Goal: Information Seeking & Learning: Check status

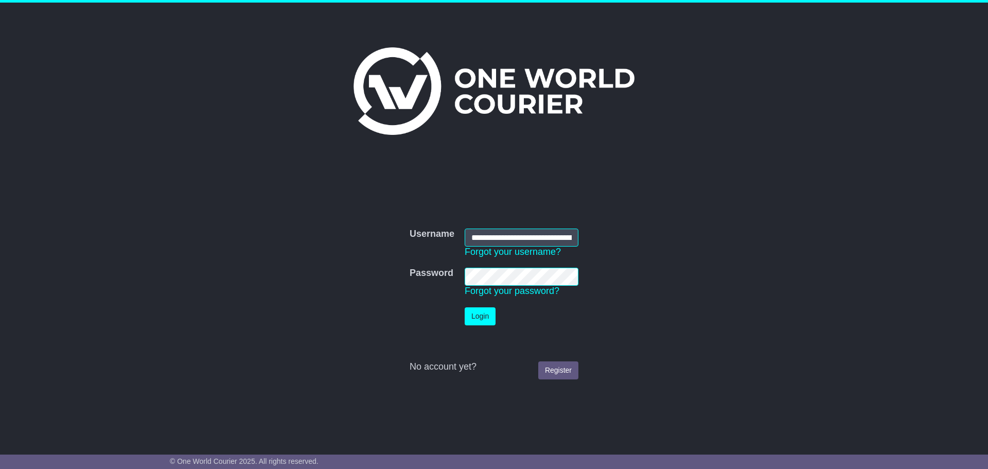
click at [484, 309] on button "Login" at bounding box center [480, 316] width 31 height 18
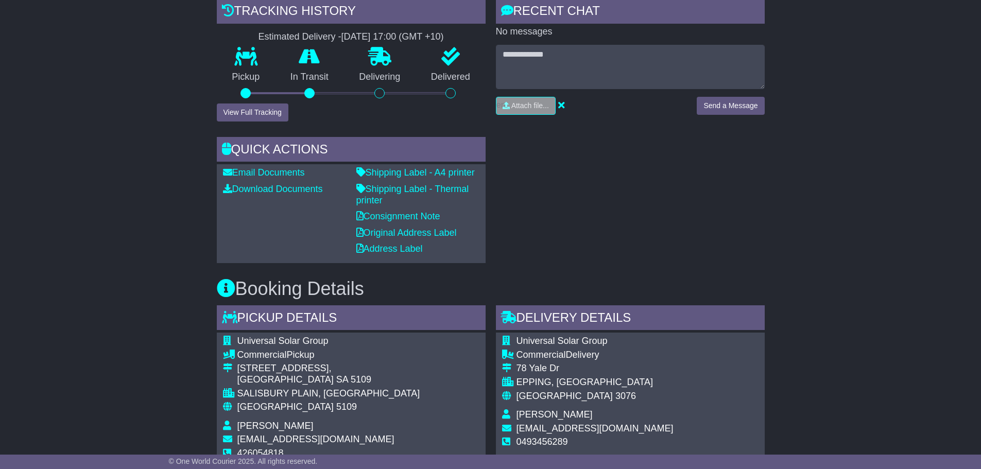
scroll to position [154, 0]
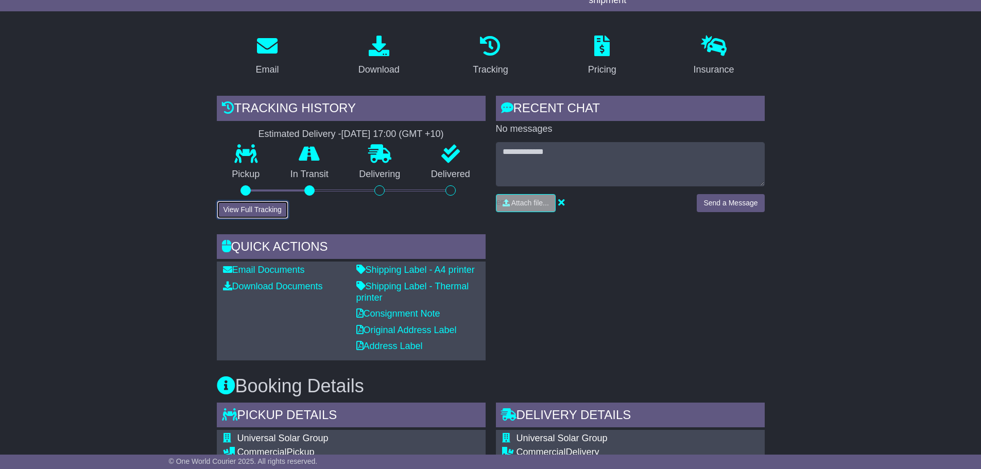
click at [247, 209] on button "View Full Tracking" at bounding box center [253, 210] width 72 height 18
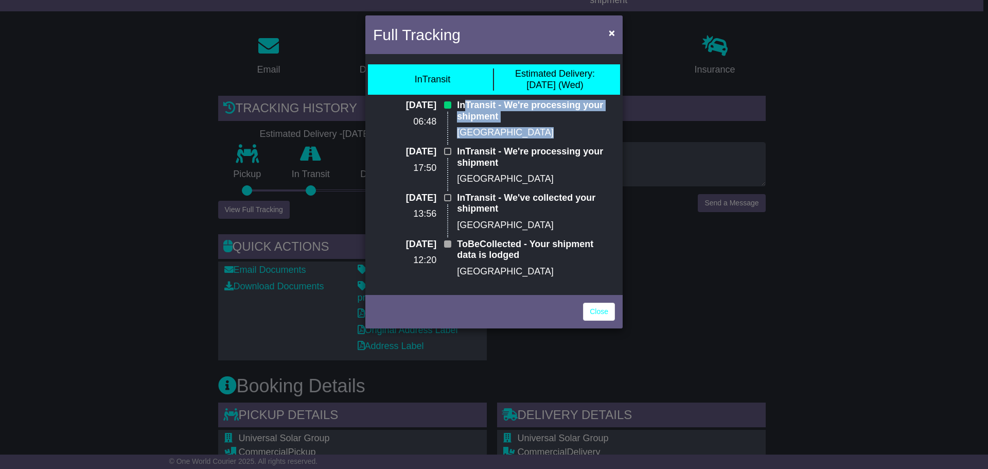
drag, startPoint x: 465, startPoint y: 107, endPoint x: 531, endPoint y: 123, distance: 67.2
click at [531, 123] on div "InTransit - We're processing your shipment [GEOGRAPHIC_DATA]" at bounding box center [536, 123] width 168 height 46
click at [554, 126] on div "InTransit - We're processing your shipment [GEOGRAPHIC_DATA]" at bounding box center [536, 123] width 168 height 46
click at [587, 301] on div "Close" at bounding box center [494, 310] width 257 height 36
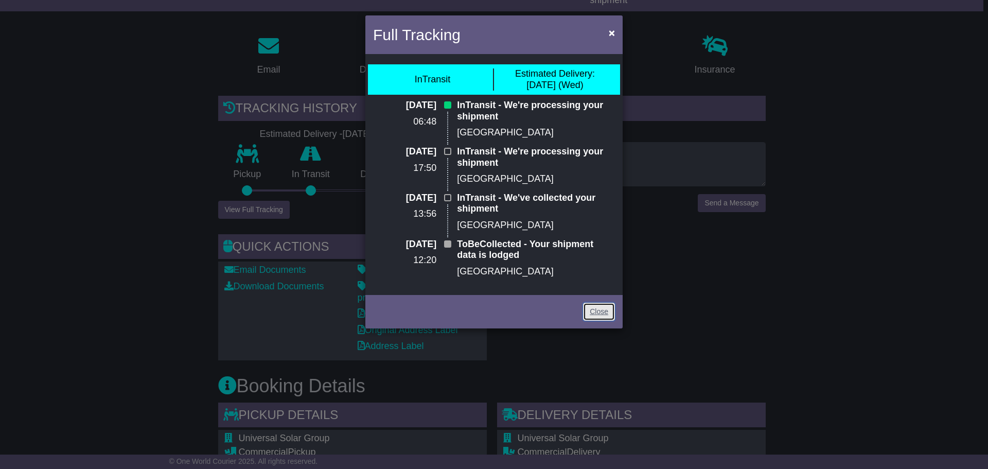
click at [586, 307] on link "Close" at bounding box center [599, 312] width 32 height 18
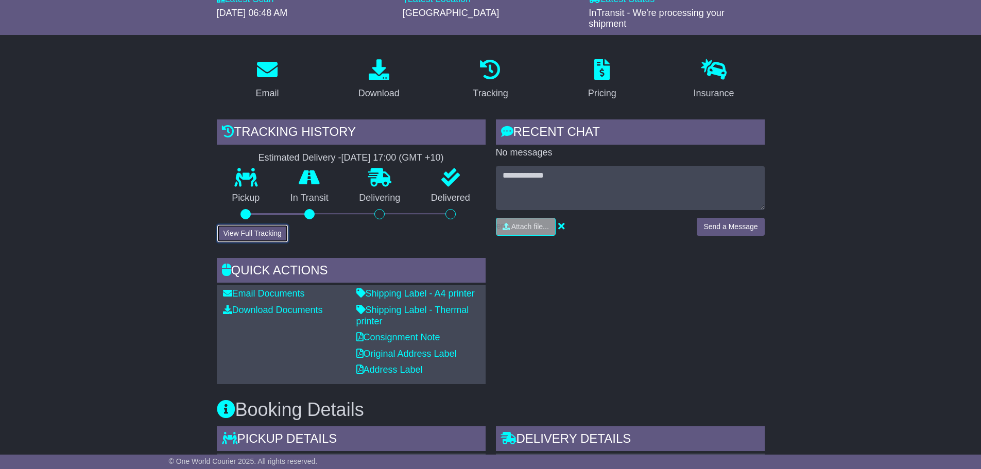
scroll to position [0, 0]
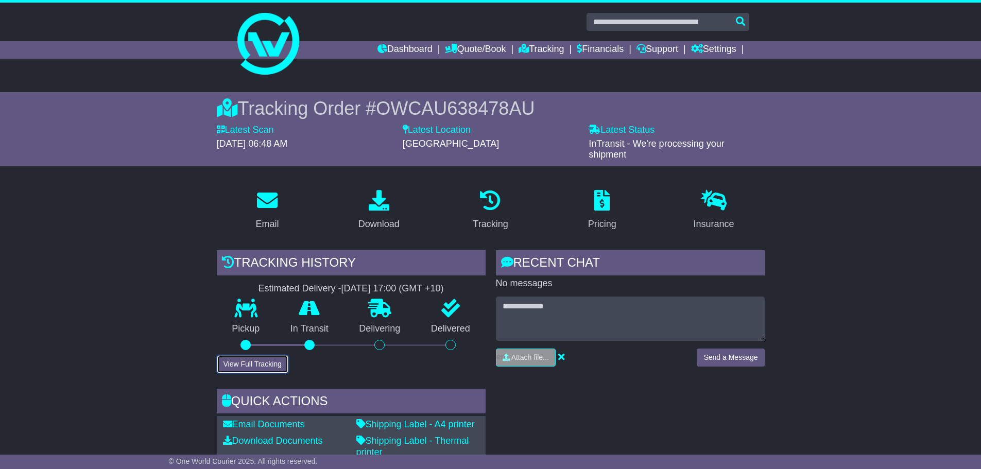
click at [267, 358] on button "View Full Tracking" at bounding box center [253, 364] width 72 height 18
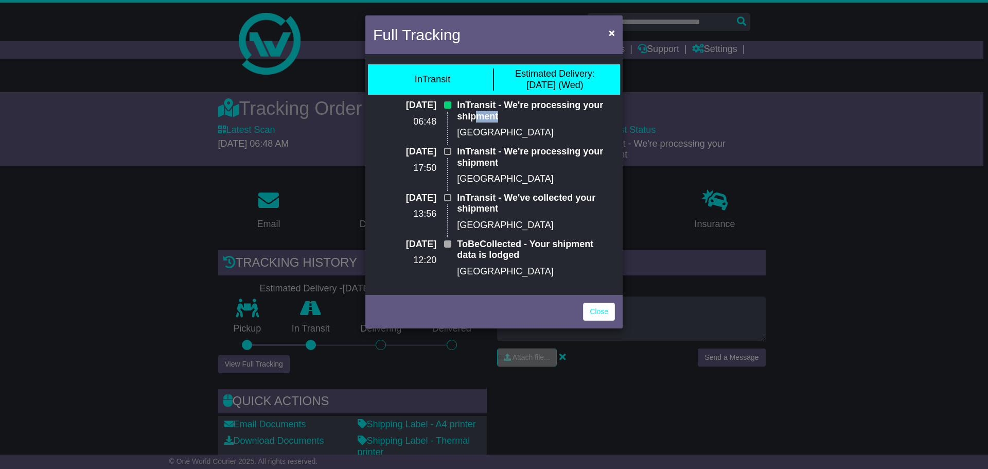
drag, startPoint x: 480, startPoint y: 114, endPoint x: 551, endPoint y: 132, distance: 73.3
click at [525, 115] on p "InTransit - We're processing your shipment" at bounding box center [536, 111] width 158 height 22
click at [584, 306] on link "Close" at bounding box center [599, 312] width 32 height 18
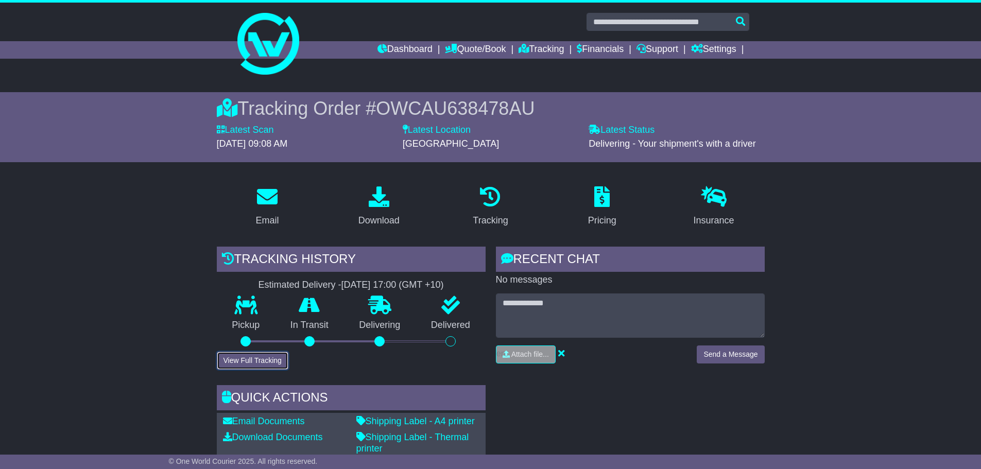
click at [256, 366] on button "View Full Tracking" at bounding box center [253, 361] width 72 height 18
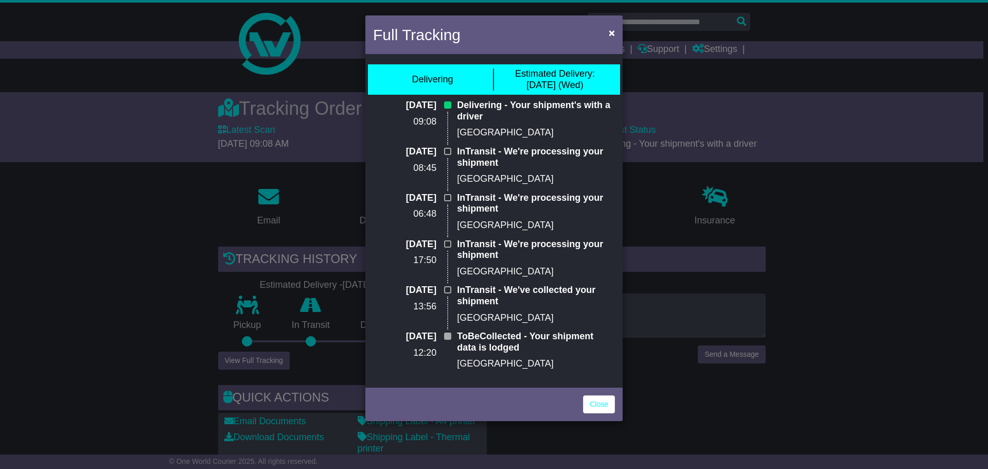
drag, startPoint x: 532, startPoint y: 112, endPoint x: 513, endPoint y: 142, distance: 35.6
click at [513, 142] on div "Delivering - Your shipment's with a driver Melbourne - Airport" at bounding box center [536, 123] width 168 height 46
click at [586, 411] on link "Close" at bounding box center [599, 404] width 32 height 18
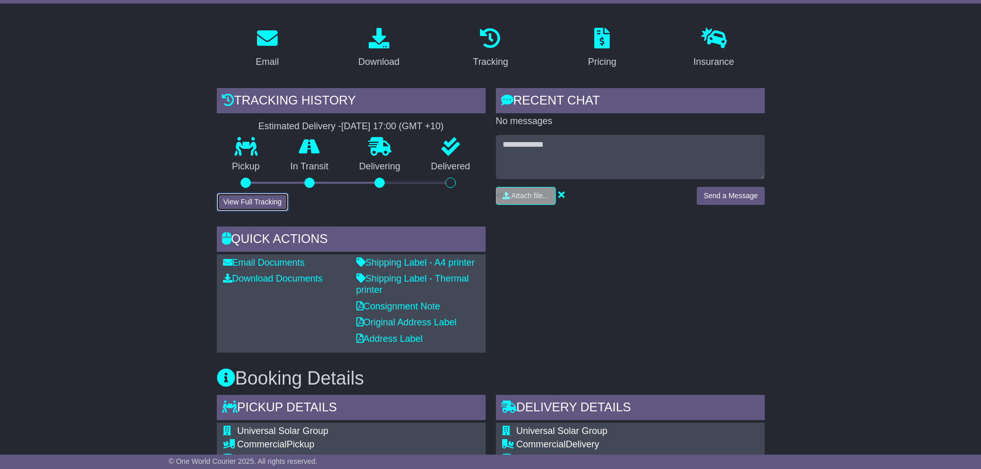
scroll to position [154, 0]
